Goal: Information Seeking & Learning: Understand process/instructions

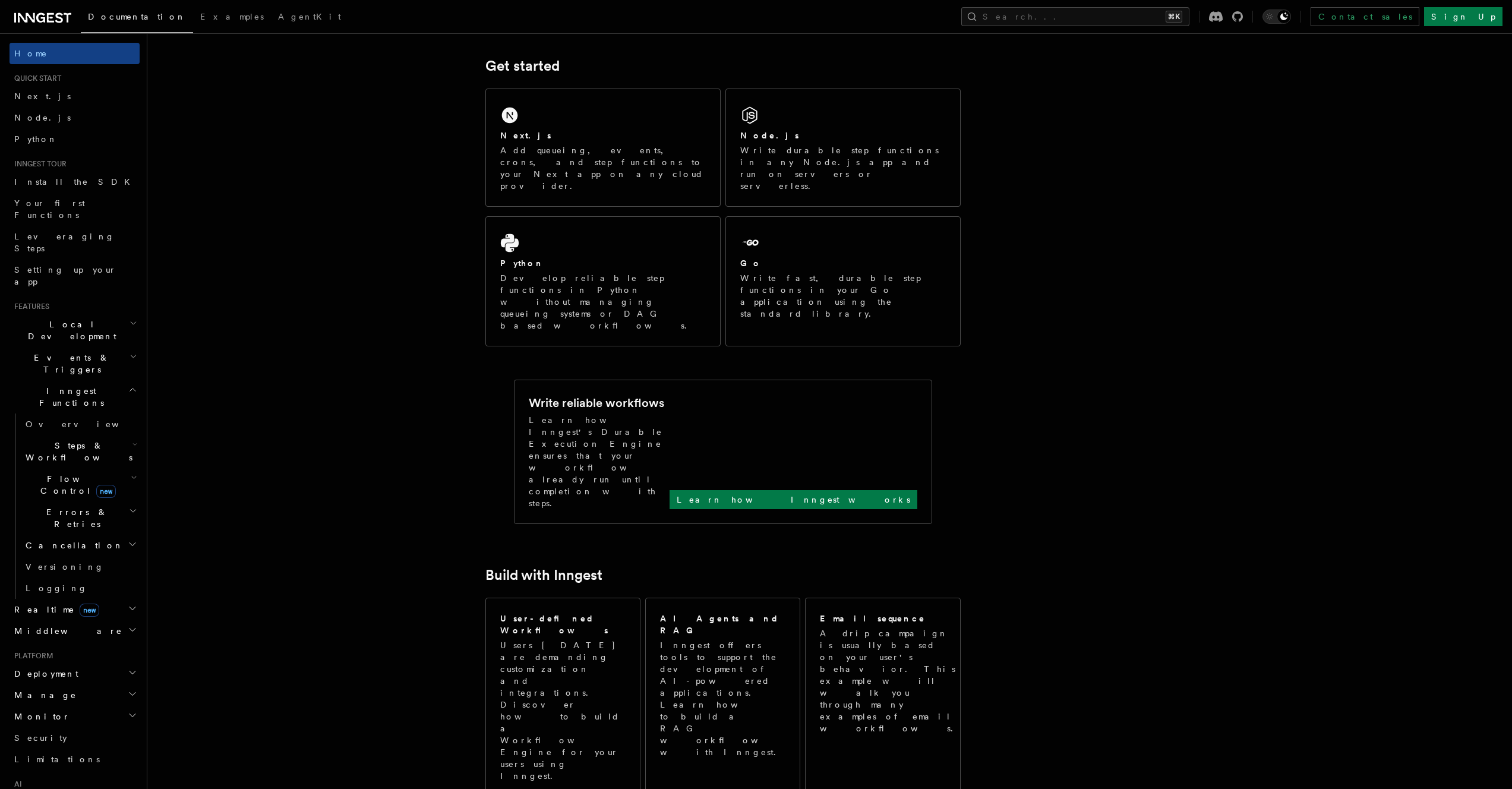
scroll to position [388, 0]
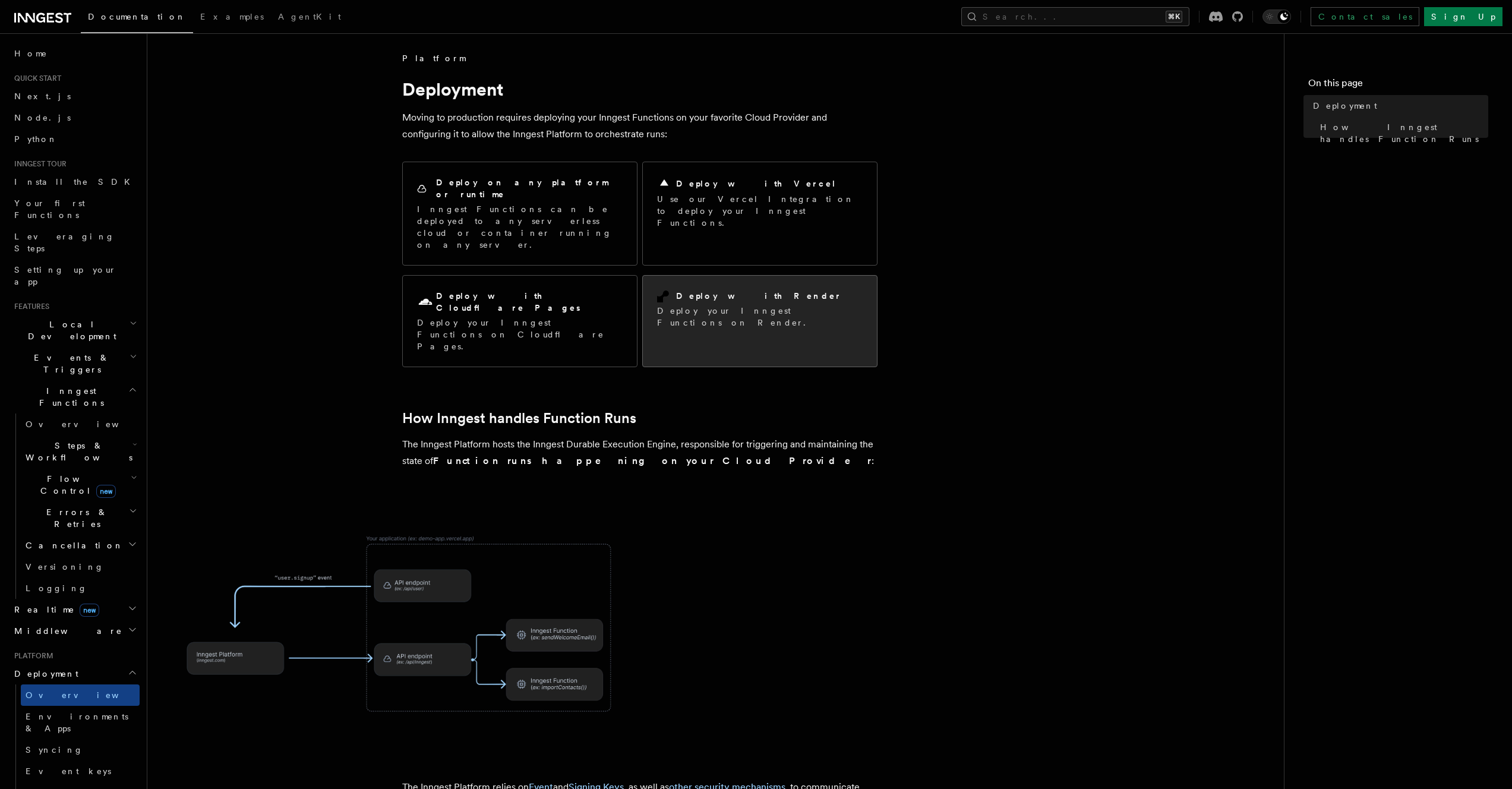
click at [720, 290] on div "Deploy with Render Deploy your Inngest Functions on Render." at bounding box center [759, 309] width 206 height 39
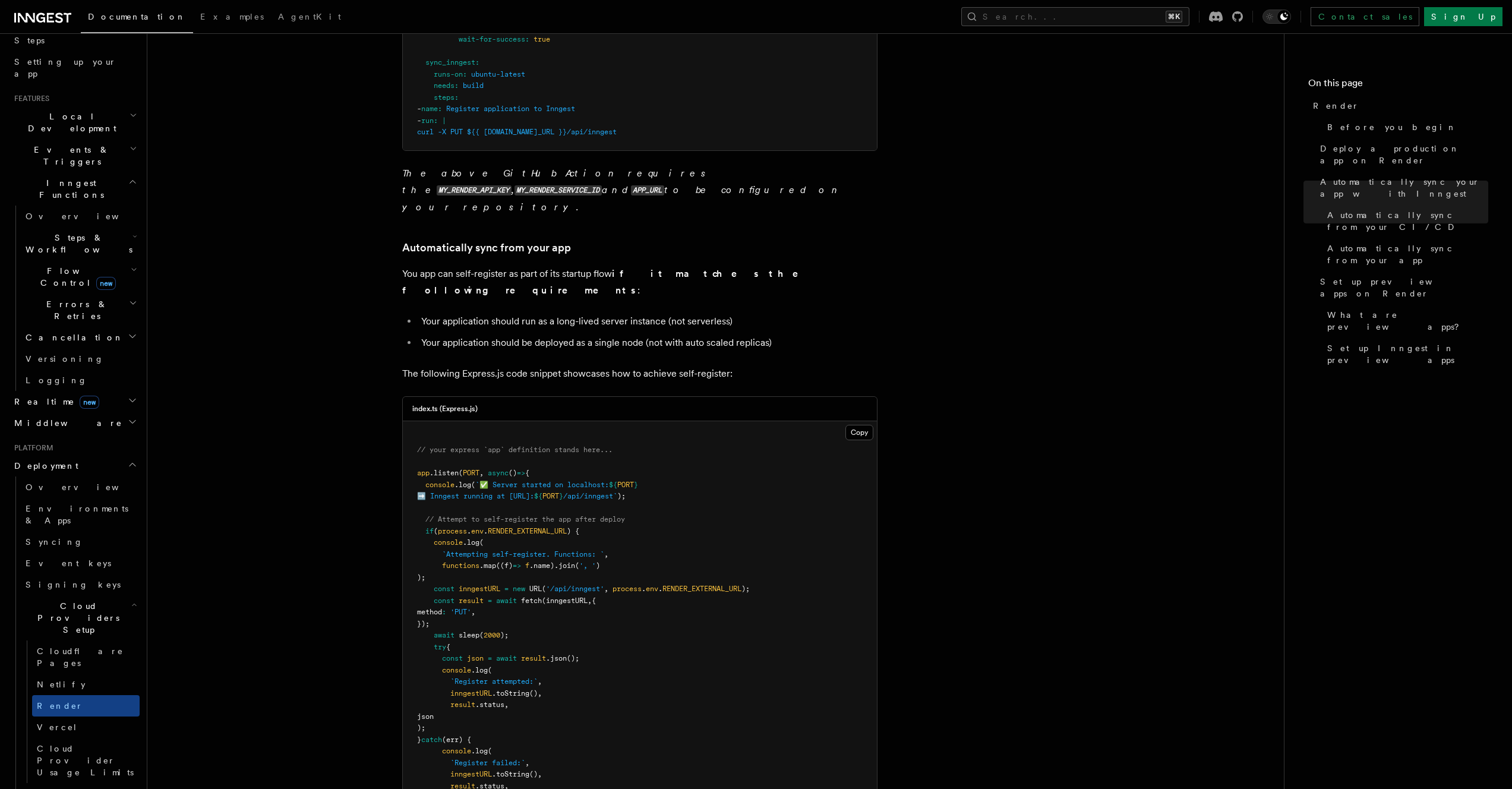
scroll to position [209, 0]
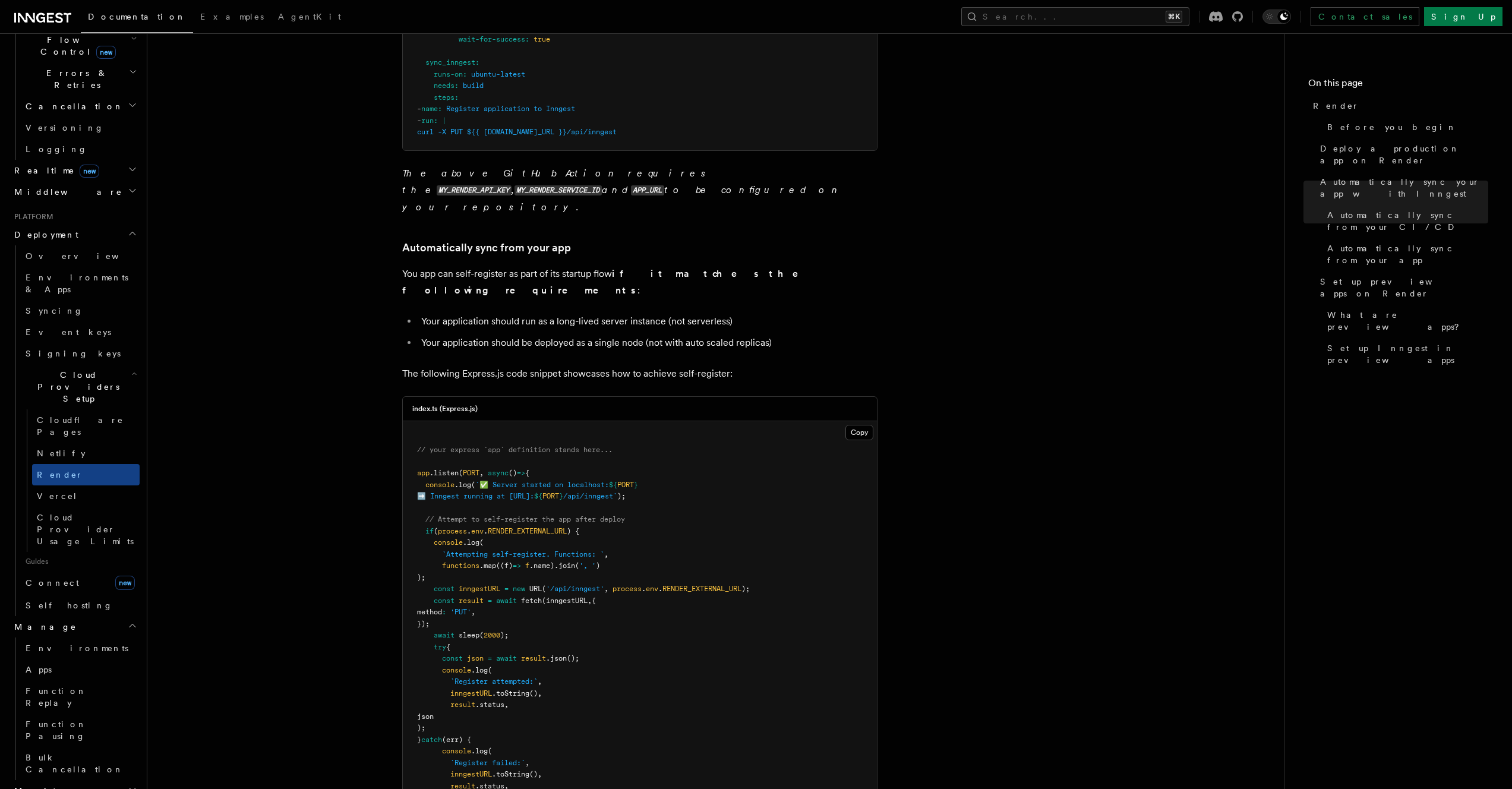
click at [128, 779] on h2 "Monitor" at bounding box center [75, 790] width 130 height 21
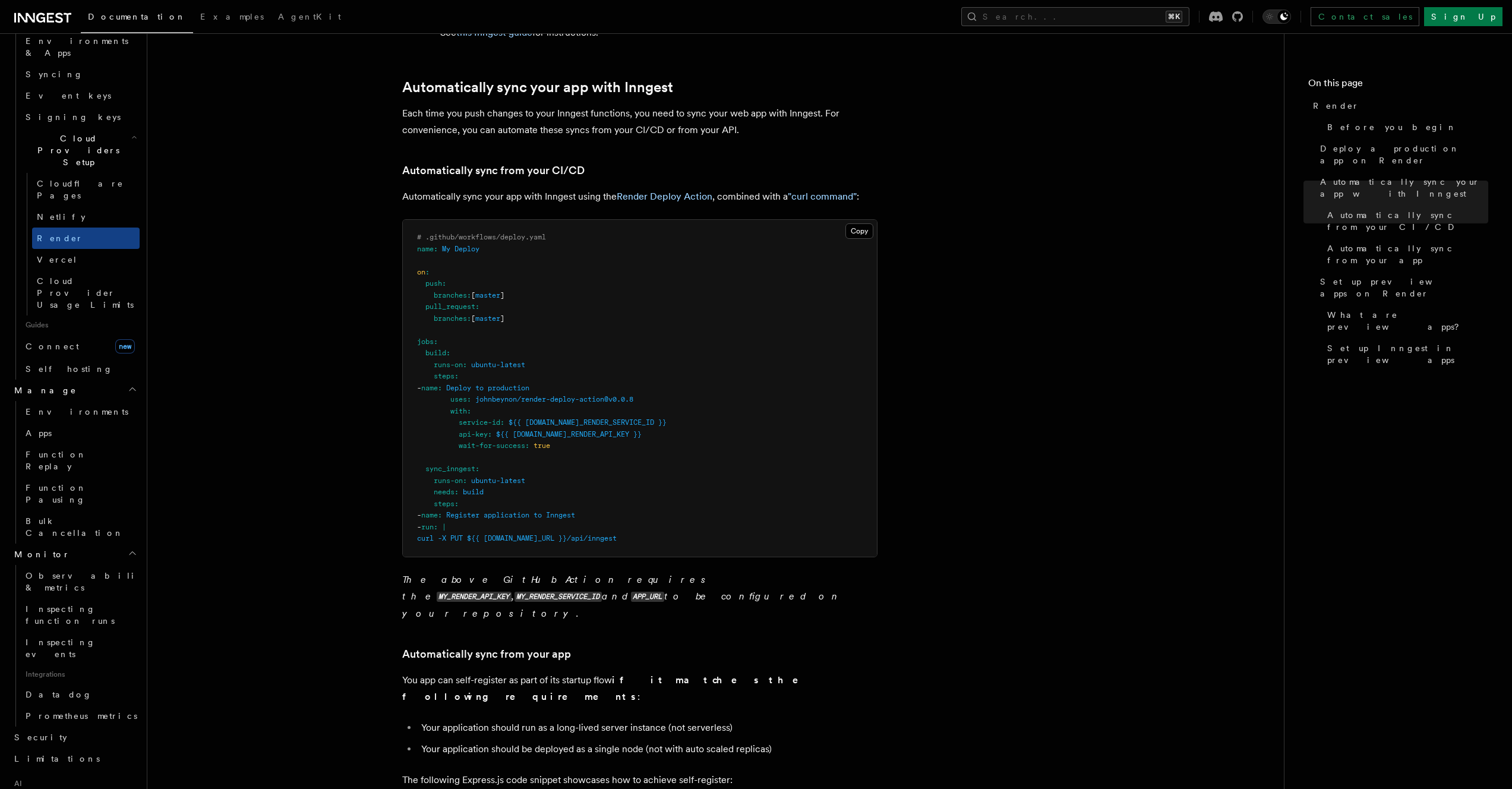
scroll to position [340, 0]
